Goal: Task Accomplishment & Management: Use online tool/utility

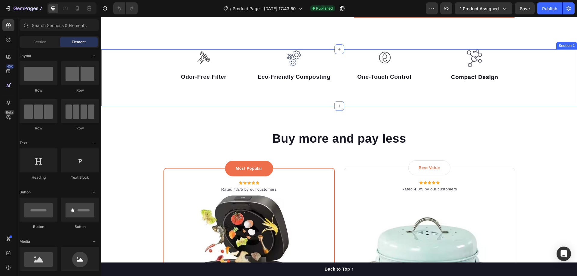
scroll to position [120, 0]
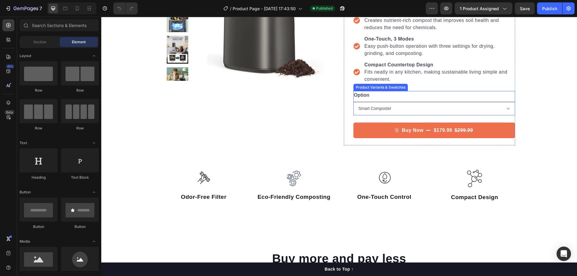
click at [392, 106] on select "Smart Composter Compost" at bounding box center [435, 109] width 162 height 14
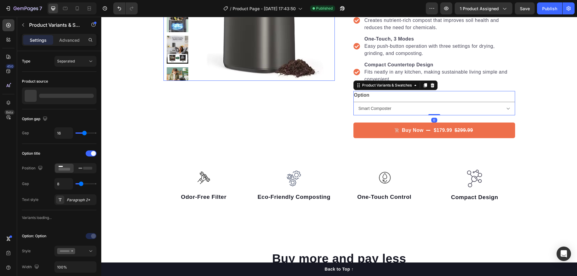
click at [233, 80] on img at bounding box center [265, 11] width 140 height 140
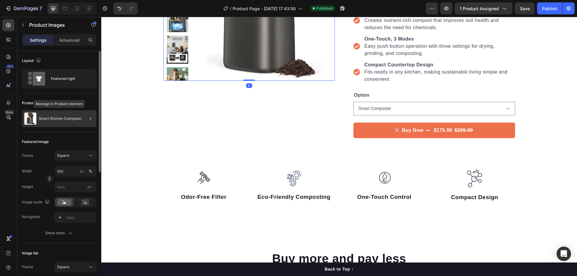
click at [66, 118] on p "Smart Kitchen Composter" at bounding box center [61, 119] width 44 height 4
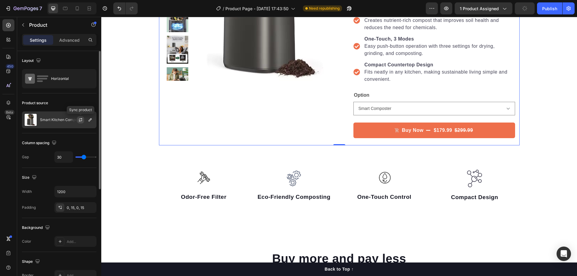
click at [81, 122] on icon "button" at bounding box center [80, 120] width 5 height 5
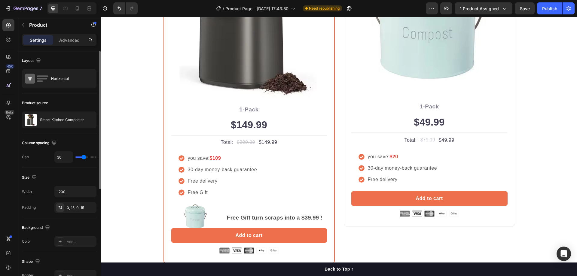
scroll to position [511, 0]
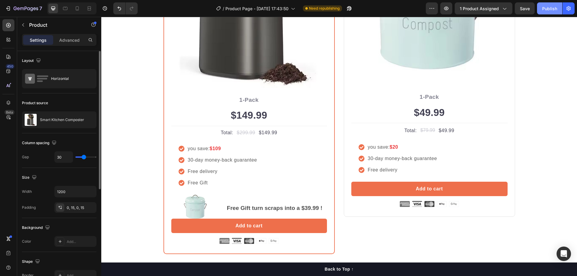
click at [543, 8] on div "Publish" at bounding box center [550, 8] width 15 height 6
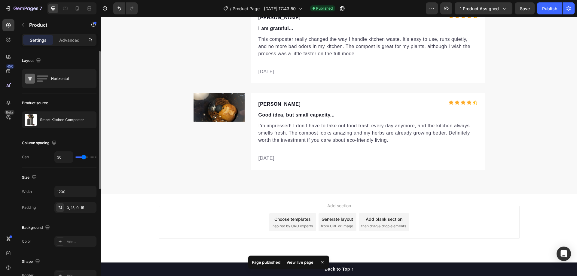
scroll to position [2076, 0]
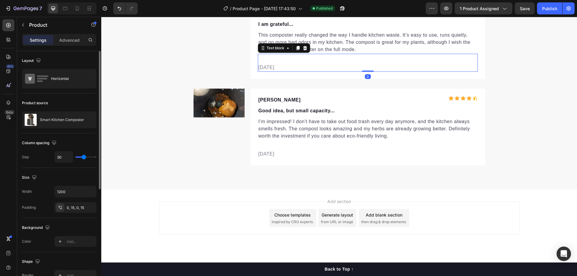
click at [285, 69] on p "[DATE]" at bounding box center [368, 67] width 219 height 7
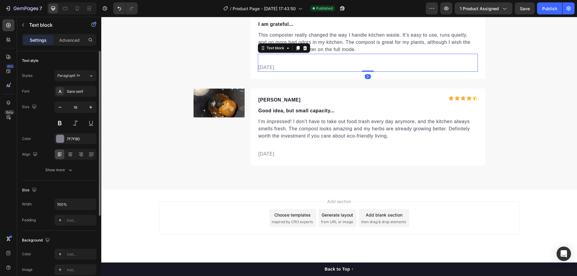
click at [285, 69] on p "[DATE]" at bounding box center [368, 67] width 219 height 7
click at [262, 67] on p "[DATE]" at bounding box center [368, 67] width 219 height 7
click at [301, 79] on div "Image [PERSON_NAME] Text block Icon Icon Icon Icon Icon Icon List Hoz Row Good …" at bounding box center [340, 122] width 292 height 87
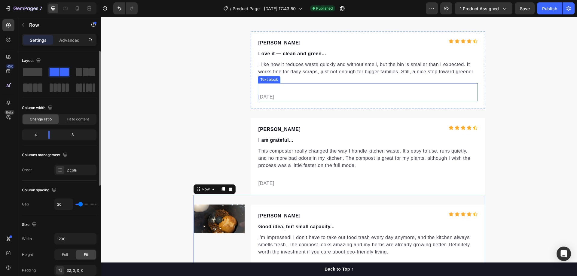
scroll to position [1956, 0]
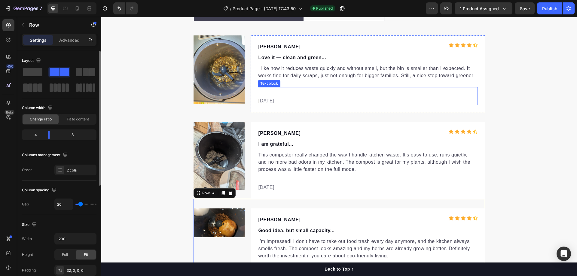
click at [285, 99] on p "[DATE]" at bounding box center [368, 100] width 219 height 7
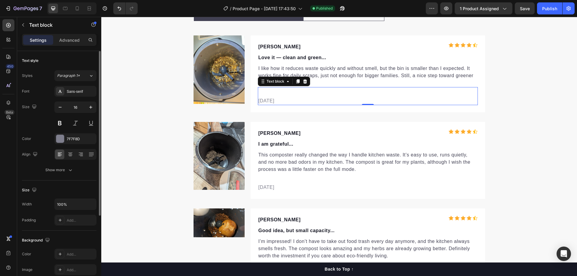
click at [285, 99] on p "[DATE]" at bounding box center [368, 100] width 219 height 7
click at [268, 101] on p "[DATE]" at bounding box center [368, 100] width 219 height 7
click at [262, 101] on p "[DATE]" at bounding box center [368, 100] width 219 height 7
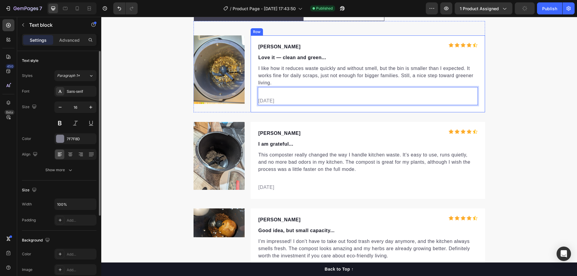
click at [310, 112] on div "Image [PERSON_NAME] Text block Icon Icon Icon Icon Icon Icon List Hoz Row I am …" at bounding box center [340, 155] width 292 height 87
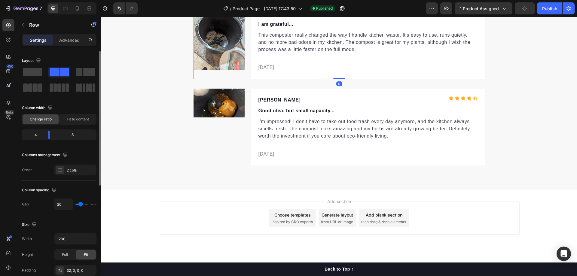
scroll to position [2076, 0]
click at [277, 153] on p "[DATE]" at bounding box center [368, 154] width 219 height 7
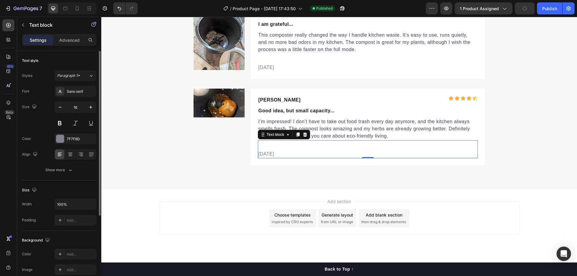
click at [277, 153] on p "[DATE]" at bounding box center [368, 154] width 219 height 7
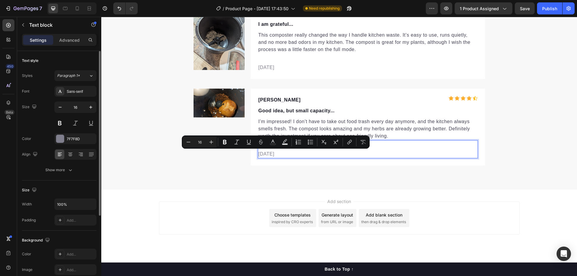
click at [280, 156] on p "[DATE]" at bounding box center [368, 154] width 219 height 7
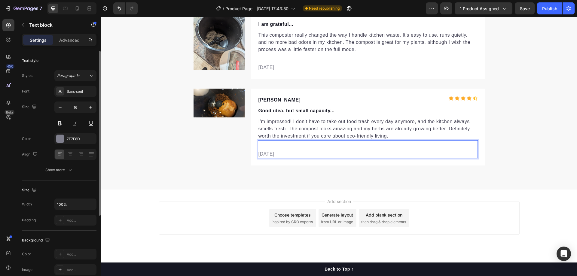
click at [281, 156] on p "[DATE]" at bounding box center [368, 154] width 219 height 7
click at [268, 154] on p "[DATE]" at bounding box center [368, 154] width 219 height 7
click at [263, 155] on p "[DATE]" at bounding box center [368, 154] width 219 height 7
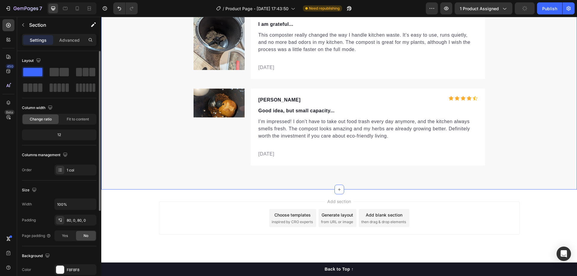
click at [304, 167] on div "Let customers speak for us Text block Row Icon Icon Icon Icon Icon Icon List Ho…" at bounding box center [339, 23] width 476 height 334
click at [550, 10] on div "Publish" at bounding box center [550, 8] width 15 height 6
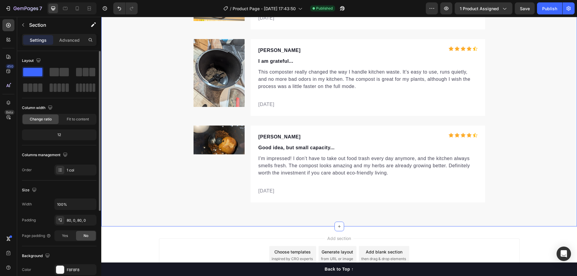
scroll to position [1986, 0]
